Goal: Information Seeking & Learning: Learn about a topic

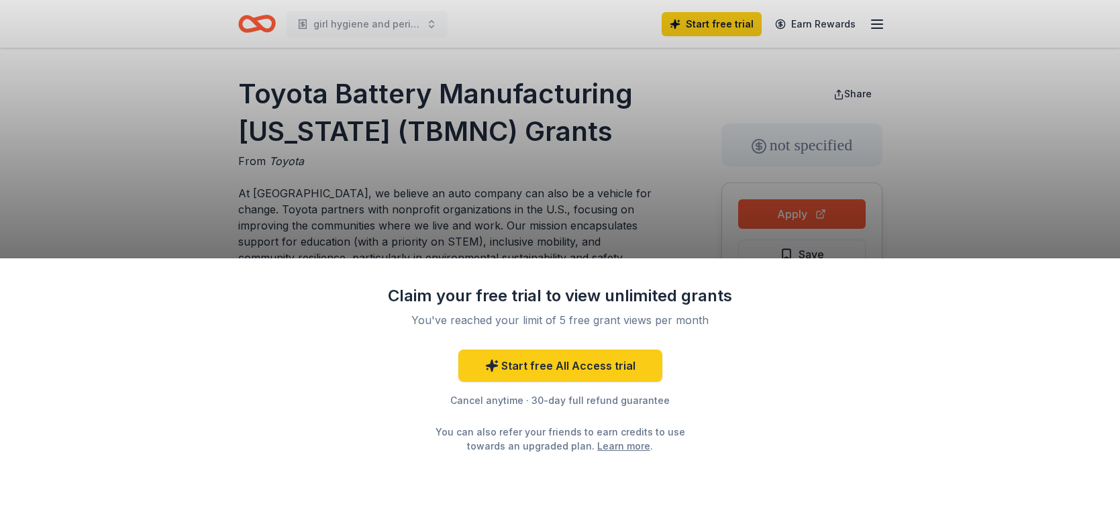
click at [990, 207] on div "Claim your free trial to view unlimited grants You've reached your limit of 5 f…" at bounding box center [560, 258] width 1120 height 516
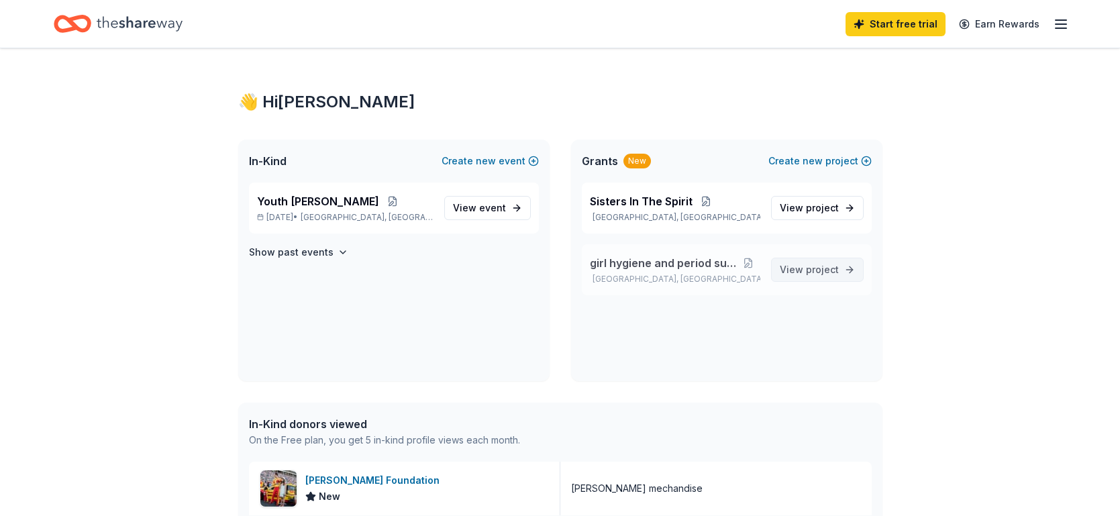
click at [824, 266] on span "project" at bounding box center [822, 269] width 33 height 11
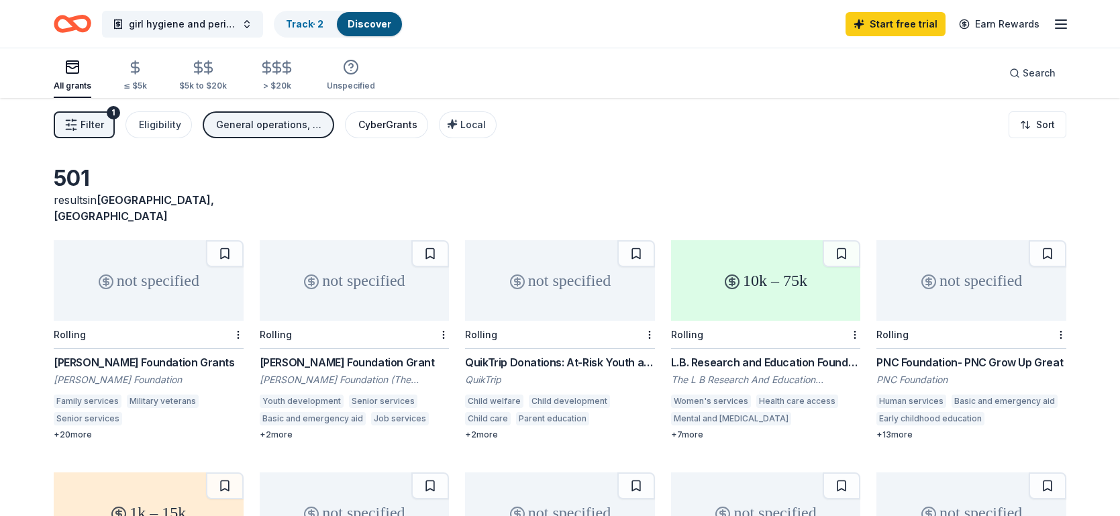
click at [396, 125] on div "CyberGrants" at bounding box center [387, 125] width 59 height 16
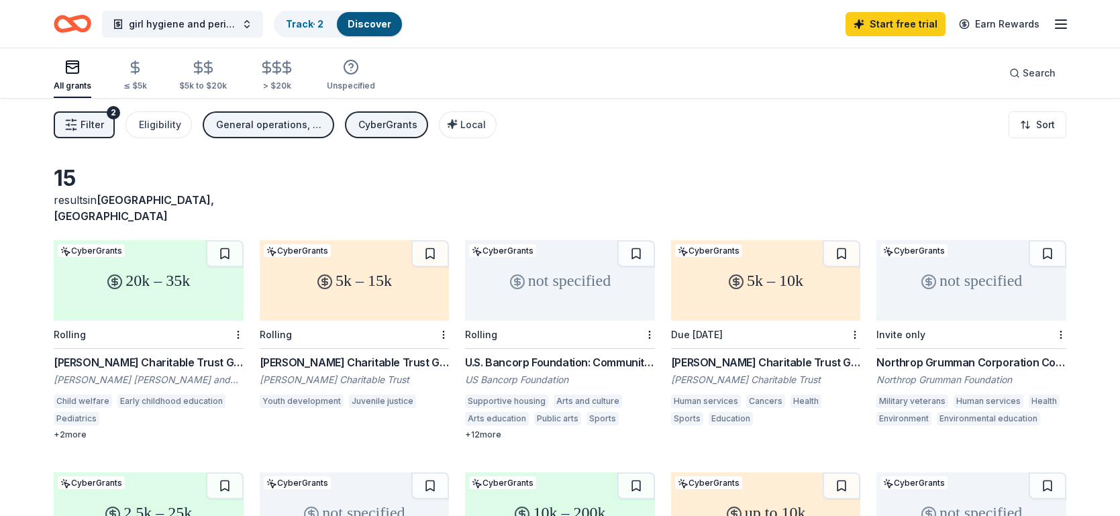
click at [64, 430] on div "+ 2 more" at bounding box center [149, 435] width 190 height 11
click at [221, 28] on span "girl hygiene and period supplies" at bounding box center [182, 24] width 107 height 16
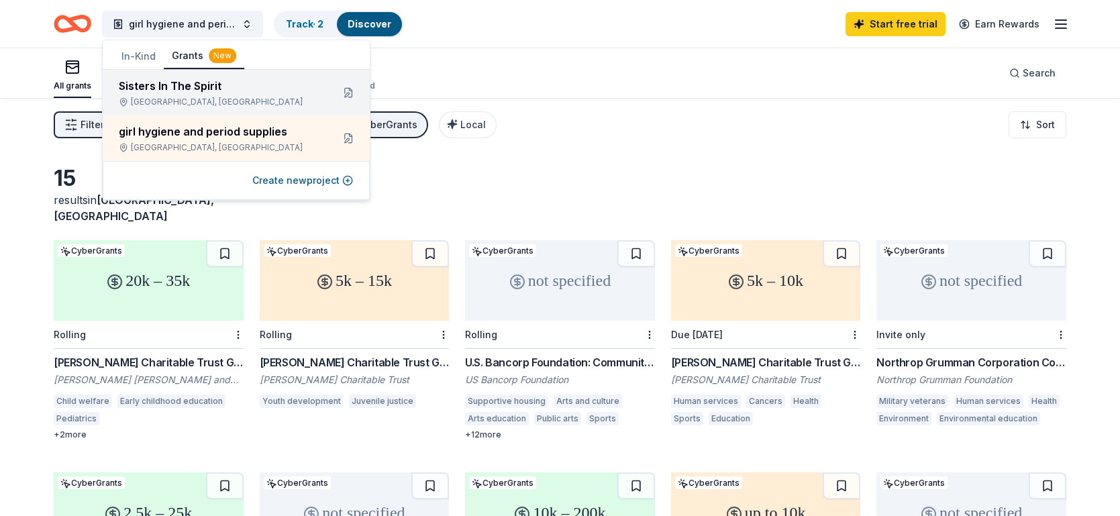
click at [223, 87] on div "Sisters In The Spirit" at bounding box center [220, 86] width 203 height 16
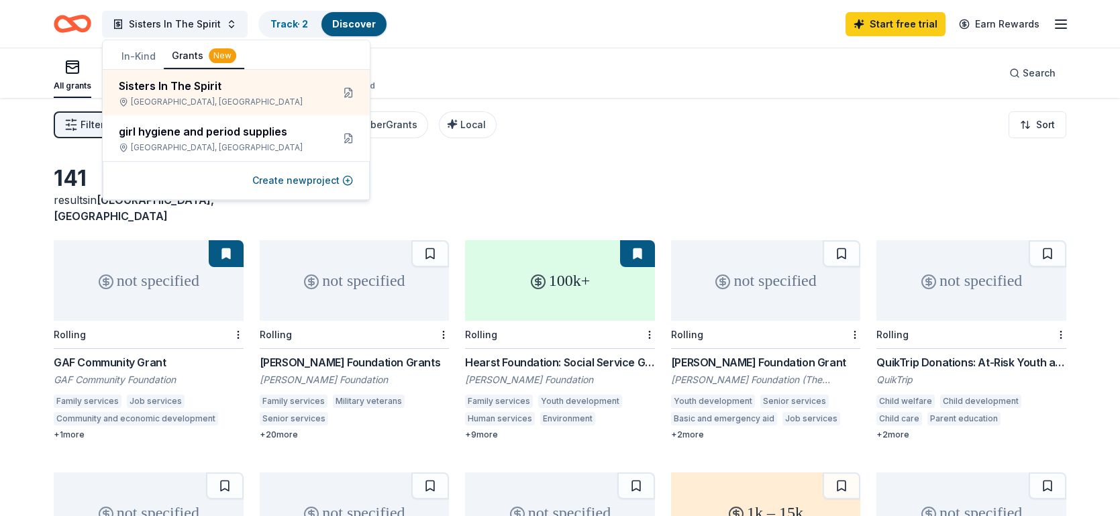
click at [536, 54] on div "All grants ≤ $5k $5k to $20k > $20k Unspecified Search" at bounding box center [560, 73] width 1013 height 50
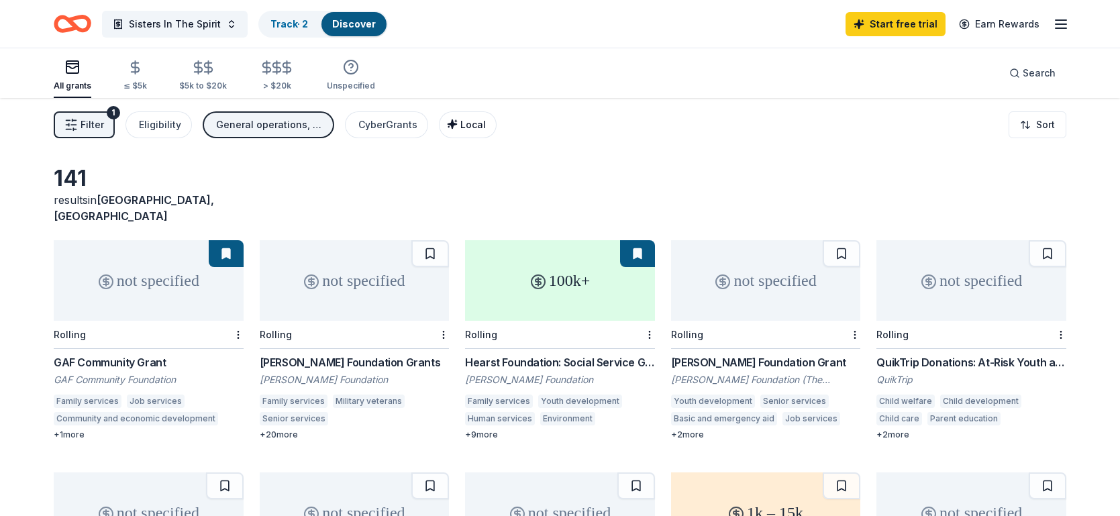
click at [465, 121] on span "Local" at bounding box center [473, 124] width 26 height 11
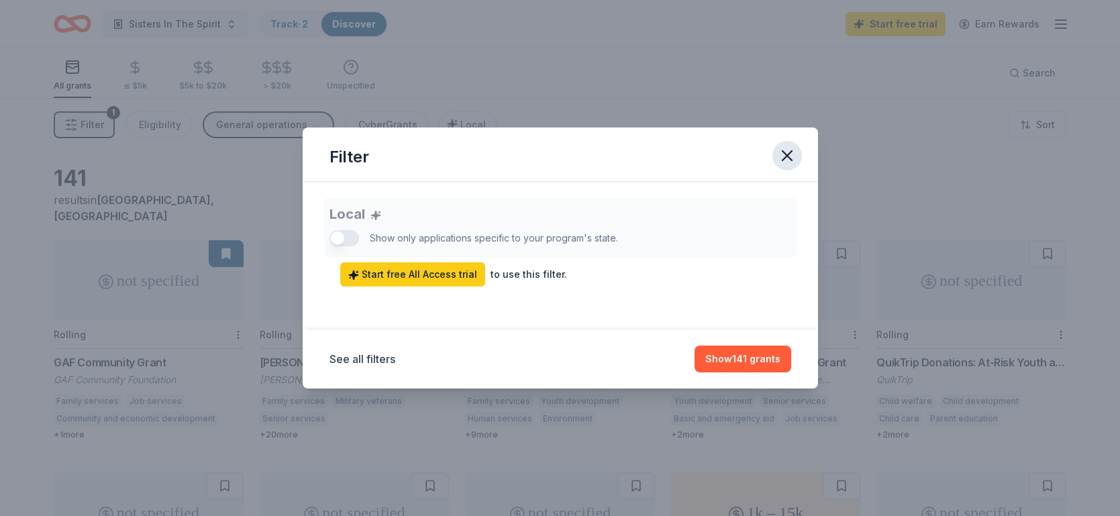
click at [790, 152] on icon "button" at bounding box center [787, 155] width 9 height 9
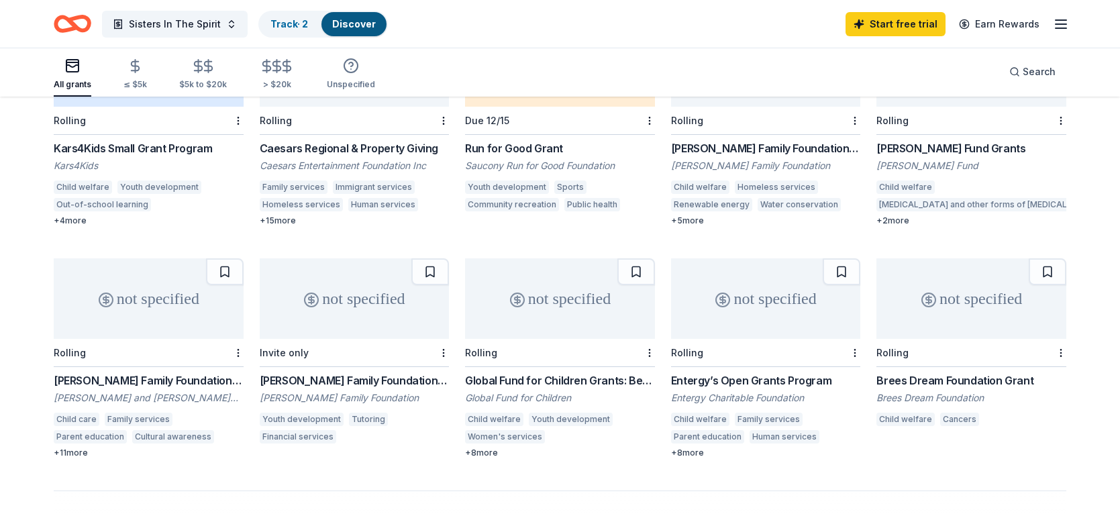
scroll to position [705, 0]
